Goal: Task Accomplishment & Management: Use online tool/utility

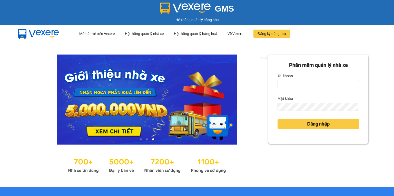
click at [289, 78] on label "Tài khoản" at bounding box center [285, 76] width 15 height 8
click at [289, 80] on input "Tài khoản" at bounding box center [319, 84] width 82 height 8
click at [289, 82] on input "Tài khoản" at bounding box center [319, 84] width 82 height 8
type input "trang.nhuquynh"
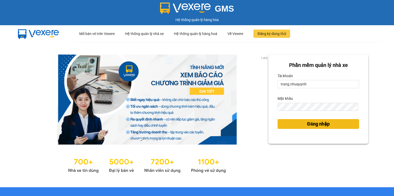
click at [307, 120] on span "Đăng nhập" at bounding box center [318, 123] width 23 height 7
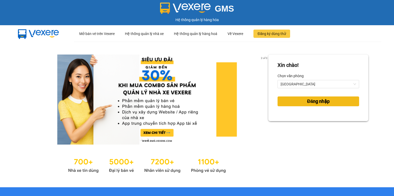
click at [332, 105] on button "Đăng nhập" at bounding box center [319, 101] width 82 height 10
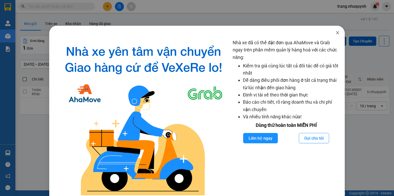
click at [337, 31] on span "Close" at bounding box center [338, 33] width 14 height 14
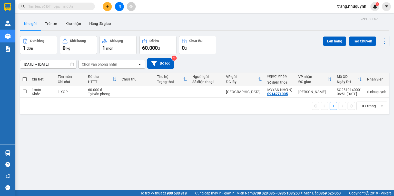
click at [363, 108] on div "10 / trang" at bounding box center [368, 105] width 16 height 5
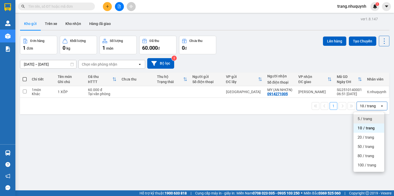
click at [366, 116] on span "5 / trang" at bounding box center [365, 118] width 14 height 5
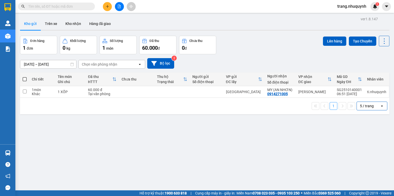
click at [118, 6] on icon "file-add" at bounding box center [120, 7] width 4 height 4
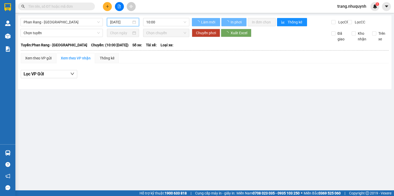
click at [121, 22] on input "[DATE]" at bounding box center [120, 22] width 21 height 6
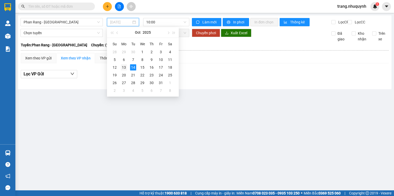
click at [124, 69] on div "13" at bounding box center [124, 67] width 6 height 6
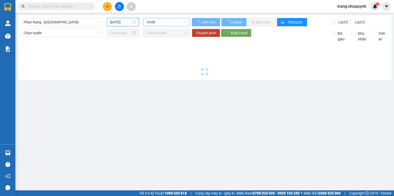
click at [158, 23] on span "10:00" at bounding box center [166, 22] width 40 height 8
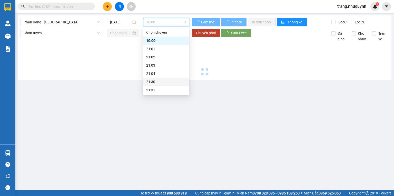
scroll to position [25, 0]
type input "[DATE]"
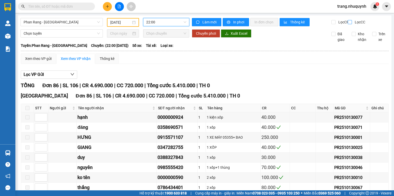
click at [350, 23] on input "Lọc CC" at bounding box center [350, 22] width 5 height 4
checkbox input "true"
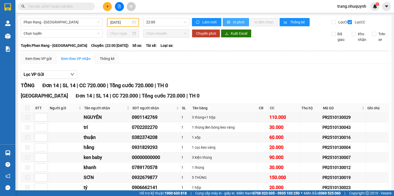
click at [229, 20] on button "In phơi" at bounding box center [236, 22] width 26 height 8
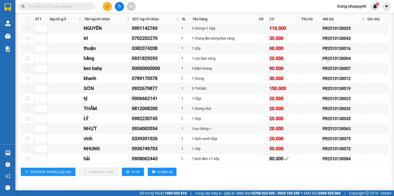
click at [44, 3] on span at bounding box center [56, 7] width 77 height 8
click at [47, 6] on input "text" at bounding box center [58, 7] width 61 height 6
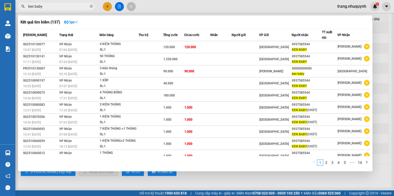
type input "ken baby"
click at [220, 182] on div at bounding box center [197, 98] width 394 height 196
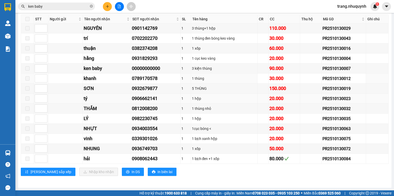
scroll to position [0, 0]
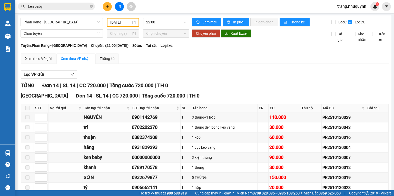
drag, startPoint x: 278, startPoint y: 61, endPoint x: 0, endPoint y: 62, distance: 278.4
click at [277, 61] on div "Xem theo VP gửi Xem theo VP nhận Thống kê" at bounding box center [205, 58] width 368 height 10
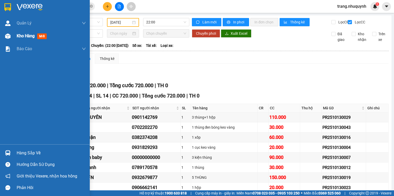
click at [23, 35] on span "Kho hàng" at bounding box center [26, 35] width 18 height 5
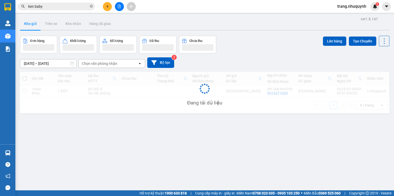
click at [270, 61] on div "[DATE] – [DATE] Press the down arrow key to interact with the calendar and sele…" at bounding box center [205, 62] width 370 height 11
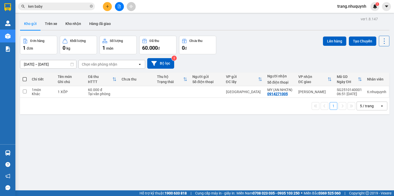
click at [383, 43] on icon at bounding box center [384, 40] width 7 height 7
click at [379, 72] on span "Làm mới" at bounding box center [374, 73] width 14 height 5
click at [119, 7] on icon "file-add" at bounding box center [120, 7] width 4 height 4
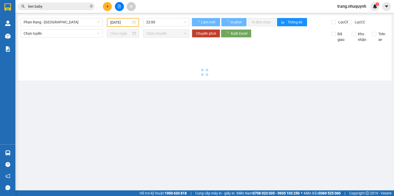
click at [117, 21] on input "[DATE]" at bounding box center [120, 23] width 21 height 6
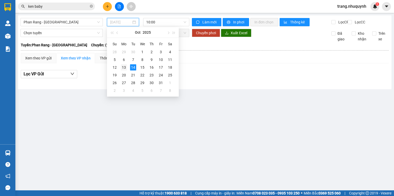
click at [126, 67] on div "13" at bounding box center [124, 67] width 6 height 6
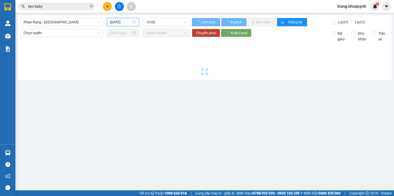
type input "[DATE]"
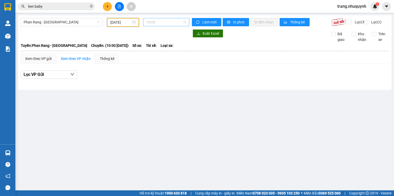
click at [176, 25] on span "10:00" at bounding box center [166, 22] width 40 height 8
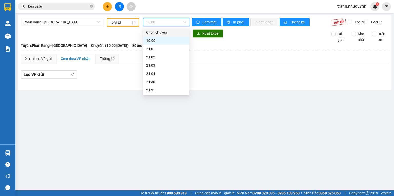
scroll to position [25, 0]
click at [161, 72] on div "22:00" at bounding box center [166, 74] width 40 height 6
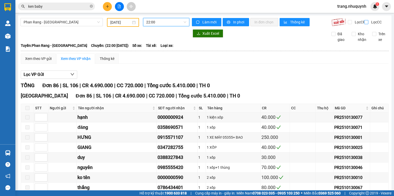
click at [365, 21] on input "Lọc CC" at bounding box center [367, 22] width 5 height 4
checkbox input "true"
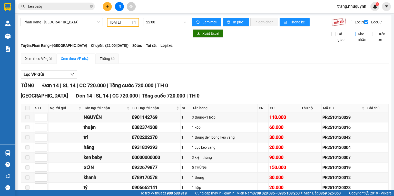
click at [352, 40] on label "Kho nhận" at bounding box center [360, 36] width 17 height 11
click at [352, 36] on input "Kho nhận" at bounding box center [354, 34] width 4 height 4
checkbox input "true"
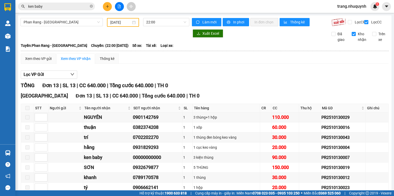
scroll to position [80, 0]
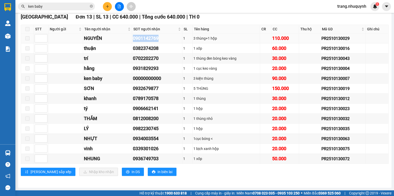
drag, startPoint x: 130, startPoint y: 40, endPoint x: 158, endPoint y: 44, distance: 28.0
click at [158, 43] on tr "NGUYÊN 0901142769 1 3 thùng+1 hộp 110.000 PR2510130029" at bounding box center [205, 38] width 368 height 10
copy tr "NGUYÊN 0901142769"
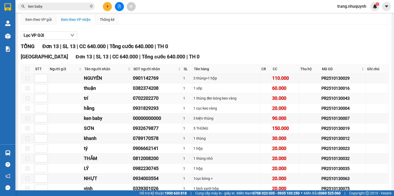
click at [211, 101] on div "1 thùng đen bóng keo vàng" at bounding box center [227, 98] width 66 height 6
type input "1"
click at [42, 92] on span "Decrease Value" at bounding box center [45, 89] width 6 height 5
click at [242, 58] on div "Sài Gòn Đơn 13 | SL 13 | CC 640.000 | Tổng cước 640.000 | TH 0" at bounding box center [205, 57] width 368 height 8
click at [40, 82] on input at bounding box center [41, 78] width 12 height 8
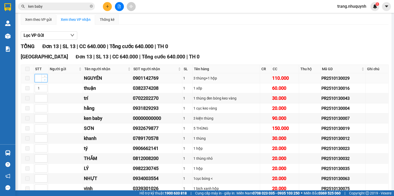
type input "1"
click at [46, 82] on span "Decrease Value" at bounding box center [45, 79] width 6 height 5
click at [237, 44] on div "Lọc VP Gửi TỔNG Đơn 13 | SL 13 | CC 640.000 | Tổng cước 640.000 | TH 0 [GEOGRA…" at bounding box center [205, 125] width 368 height 193
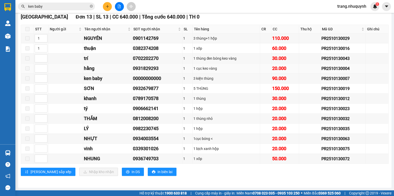
click at [224, 70] on div "1 cục keo vàng" at bounding box center [227, 68] width 66 height 6
click at [183, 78] on div "1" at bounding box center [187, 79] width 9 height 6
type input "1"
click at [46, 61] on span "Decrease Value" at bounding box center [45, 60] width 6 height 5
click at [129, 62] on div "trí" at bounding box center [107, 58] width 47 height 7
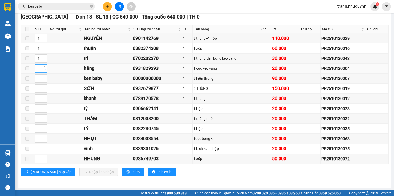
type input "1"
click at [45, 71] on icon "down" at bounding box center [45, 70] width 2 height 2
click at [193, 93] on td "5 THÙNG" at bounding box center [227, 88] width 68 height 10
click at [199, 91] on div "5 THÙNG" at bounding box center [227, 89] width 66 height 6
click at [218, 88] on div "5 THÙNG" at bounding box center [227, 89] width 66 height 6
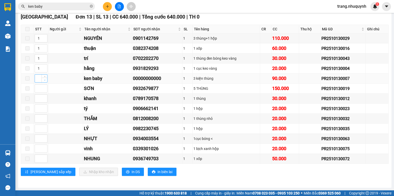
type input "1"
click at [45, 82] on span "down" at bounding box center [44, 80] width 3 height 3
type input "1"
click at [42, 92] on span "Decrease Value" at bounding box center [45, 90] width 6 height 5
click at [135, 138] on div "0934003554" at bounding box center [157, 138] width 49 height 7
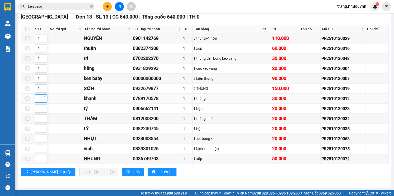
type input "1"
click at [47, 99] on span "Decrease Value" at bounding box center [45, 100] width 6 height 5
click at [153, 116] on div "0812008200" at bounding box center [157, 118] width 49 height 7
click at [199, 175] on div "[PERSON_NAME] sắp xếp Nhập kho nhận In DS In biên lai" at bounding box center [205, 171] width 368 height 8
click at [207, 93] on td "5 THÙNG" at bounding box center [227, 88] width 68 height 10
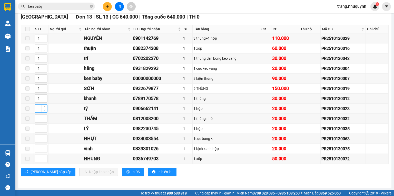
type input "1"
click at [42, 111] on span "Decrease Value" at bounding box center [45, 110] width 6 height 5
click at [154, 130] on div "0982230745" at bounding box center [157, 128] width 49 height 7
click at [40, 119] on input at bounding box center [41, 119] width 12 height 8
type input "1"
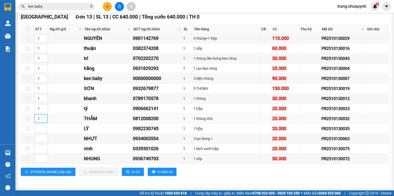
click at [44, 120] on icon "down" at bounding box center [45, 120] width 2 height 2
click at [113, 120] on div "THẮM" at bounding box center [107, 118] width 47 height 7
click at [154, 133] on td "0982230745" at bounding box center [157, 129] width 50 height 10
type input "1"
click at [46, 141] on span "Decrease Value" at bounding box center [45, 140] width 6 height 5
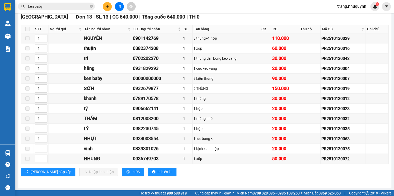
click at [228, 172] on div "[PERSON_NAME] sắp xếp Nhập kho nhận In DS In biên lai" at bounding box center [205, 171] width 368 height 8
type input "1"
click at [44, 151] on icon "down" at bounding box center [45, 150] width 2 height 2
click at [249, 183] on div "Phan Rang - [GEOGRAPHIC_DATA] [DATE] 22:00 Làm mới In phơi In đơn chọn Thống kê…" at bounding box center [205, 62] width 374 height 251
type input "1"
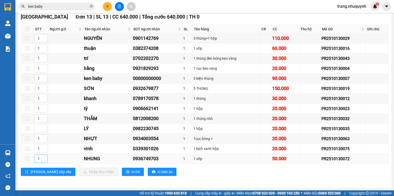
click at [44, 161] on icon "down" at bounding box center [45, 160] width 2 height 2
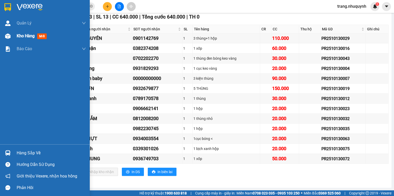
click at [29, 40] on div "Kho hàng mới" at bounding box center [51, 36] width 69 height 13
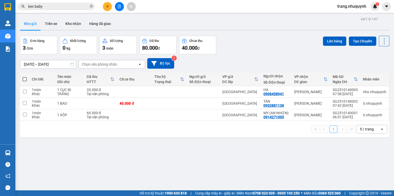
click at [251, 56] on div "[DATE] – [DATE] Press the down arrow key to interact with the calendar and sele…" at bounding box center [205, 63] width 370 height 18
click at [120, 8] on button at bounding box center [119, 6] width 9 height 9
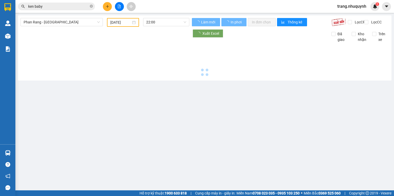
type input "[DATE]"
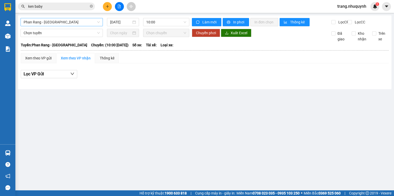
click at [70, 26] on div "Phan Rang - [GEOGRAPHIC_DATA]" at bounding box center [62, 22] width 82 height 8
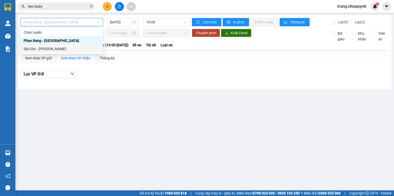
click at [54, 49] on div "Sài Gòn - [PERSON_NAME]" at bounding box center [62, 49] width 76 height 6
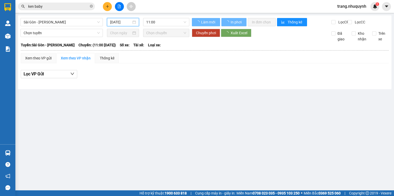
click at [117, 21] on input "[DATE]" at bounding box center [120, 22] width 21 height 6
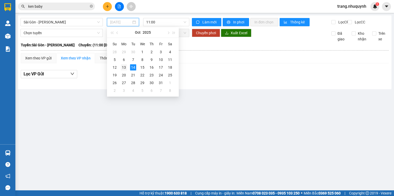
click at [122, 67] on div "13" at bounding box center [124, 67] width 6 height 6
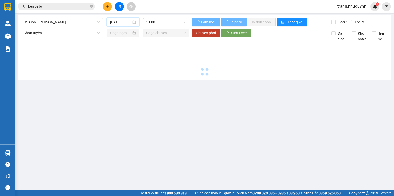
type input "[DATE]"
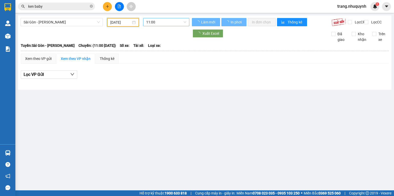
click at [156, 22] on span "11:00" at bounding box center [166, 22] width 40 height 8
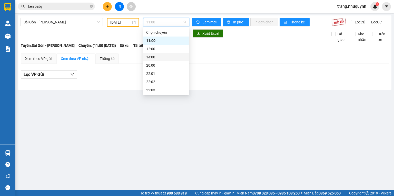
scroll to position [25, 0]
click at [160, 45] on div "22:01" at bounding box center [166, 49] width 46 height 8
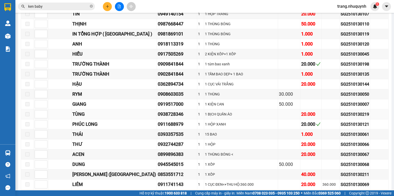
scroll to position [226, 0]
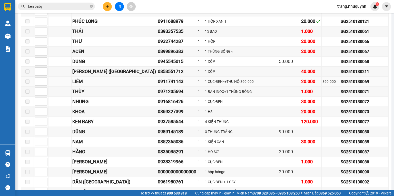
click at [237, 82] on div "1 CỤC ĐEN<+THU HỘ:360.000" at bounding box center [241, 82] width 72 height 6
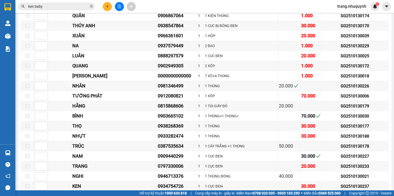
scroll to position [1810, 0]
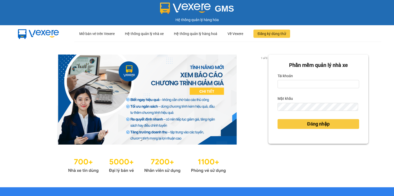
click at [291, 79] on div "Tài khoản" at bounding box center [319, 76] width 82 height 8
click at [294, 84] on input "Tài khoản" at bounding box center [319, 84] width 82 height 8
type input "trang.nhuquynh"
click at [281, 101] on label "Mật khẩu" at bounding box center [285, 98] width 15 height 8
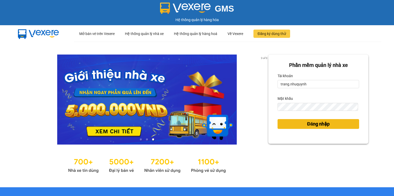
click at [329, 122] on button "Đăng nhập" at bounding box center [319, 124] width 82 height 10
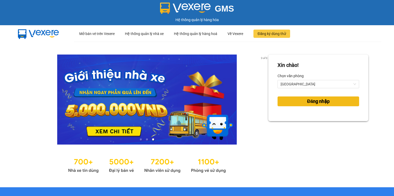
click at [301, 103] on button "Đăng nhập" at bounding box center [319, 101] width 82 height 10
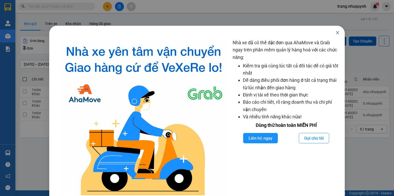
click at [336, 34] on icon "close" at bounding box center [338, 33] width 4 height 4
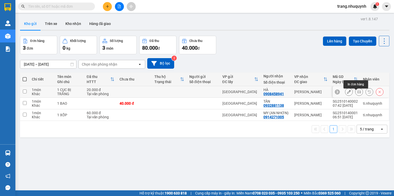
click at [358, 93] on icon at bounding box center [360, 92] width 4 height 4
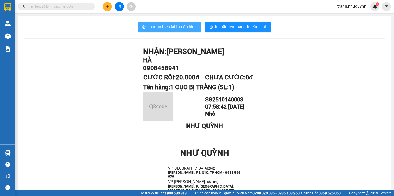
click at [172, 31] on button "In mẫu biên lai tự cấu hình" at bounding box center [169, 27] width 63 height 10
